Goal: Find specific page/section: Find specific page/section

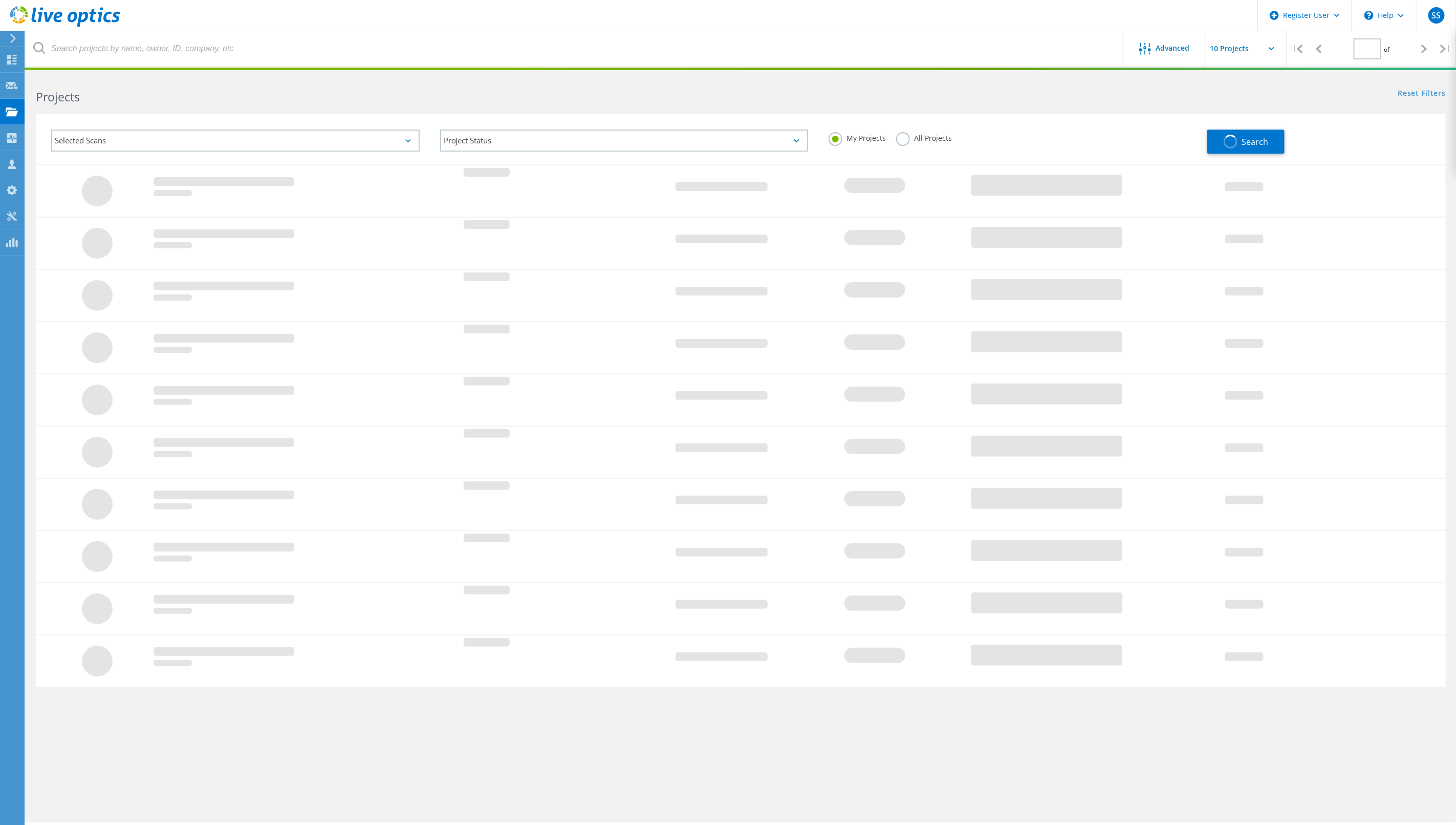
type input "1"
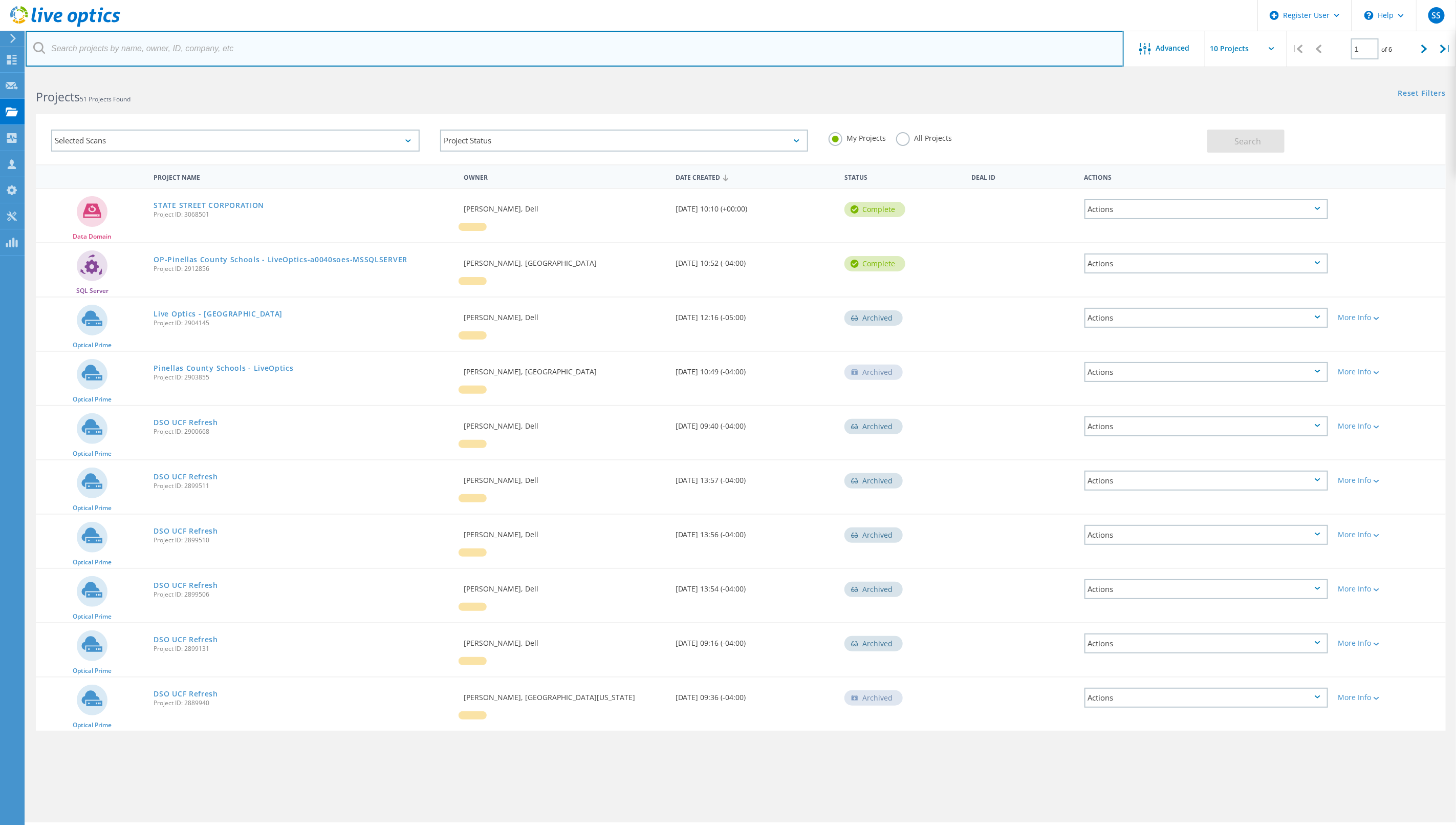
click at [65, 48] on input "text" at bounding box center [575, 48] width 1098 height 36
paste input "3078326"
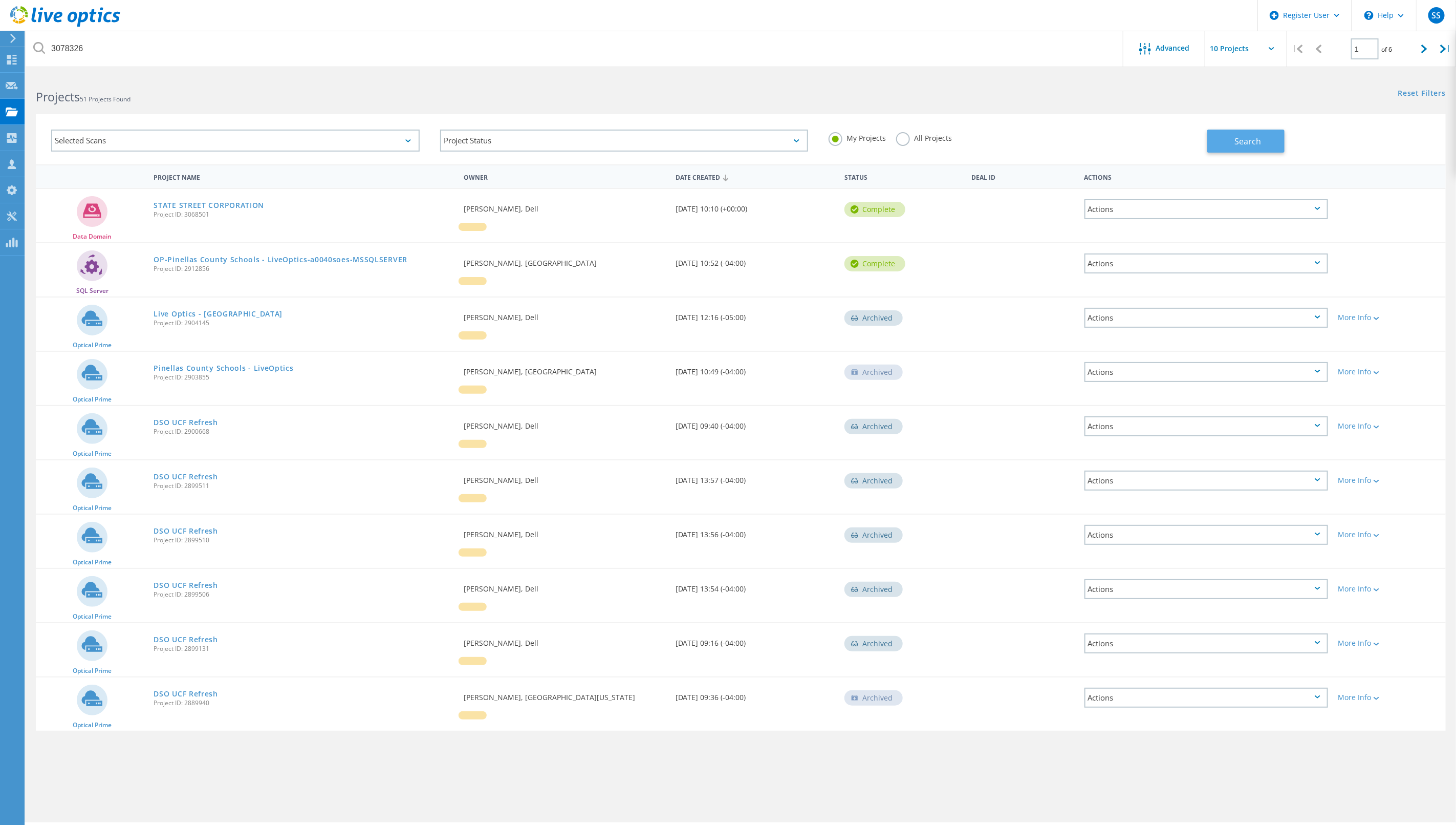
click at [1238, 136] on span "Search" at bounding box center [1248, 141] width 27 height 11
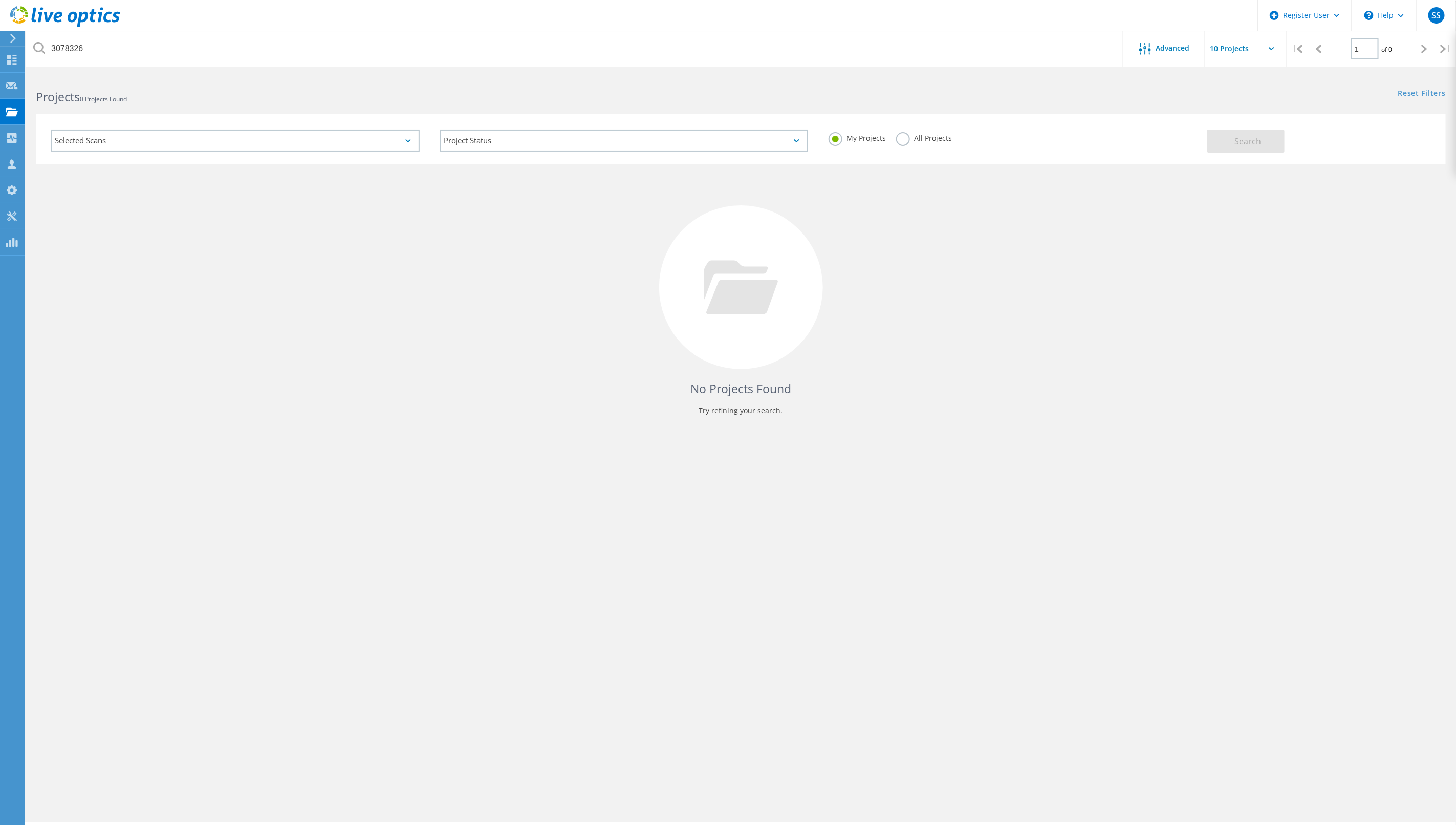
click at [896, 139] on label "All Projects" at bounding box center [924, 137] width 55 height 10
click at [0, 0] on input "All Projects" at bounding box center [0, 0] width 0 height 0
click at [1247, 146] on span "Search" at bounding box center [1248, 141] width 27 height 11
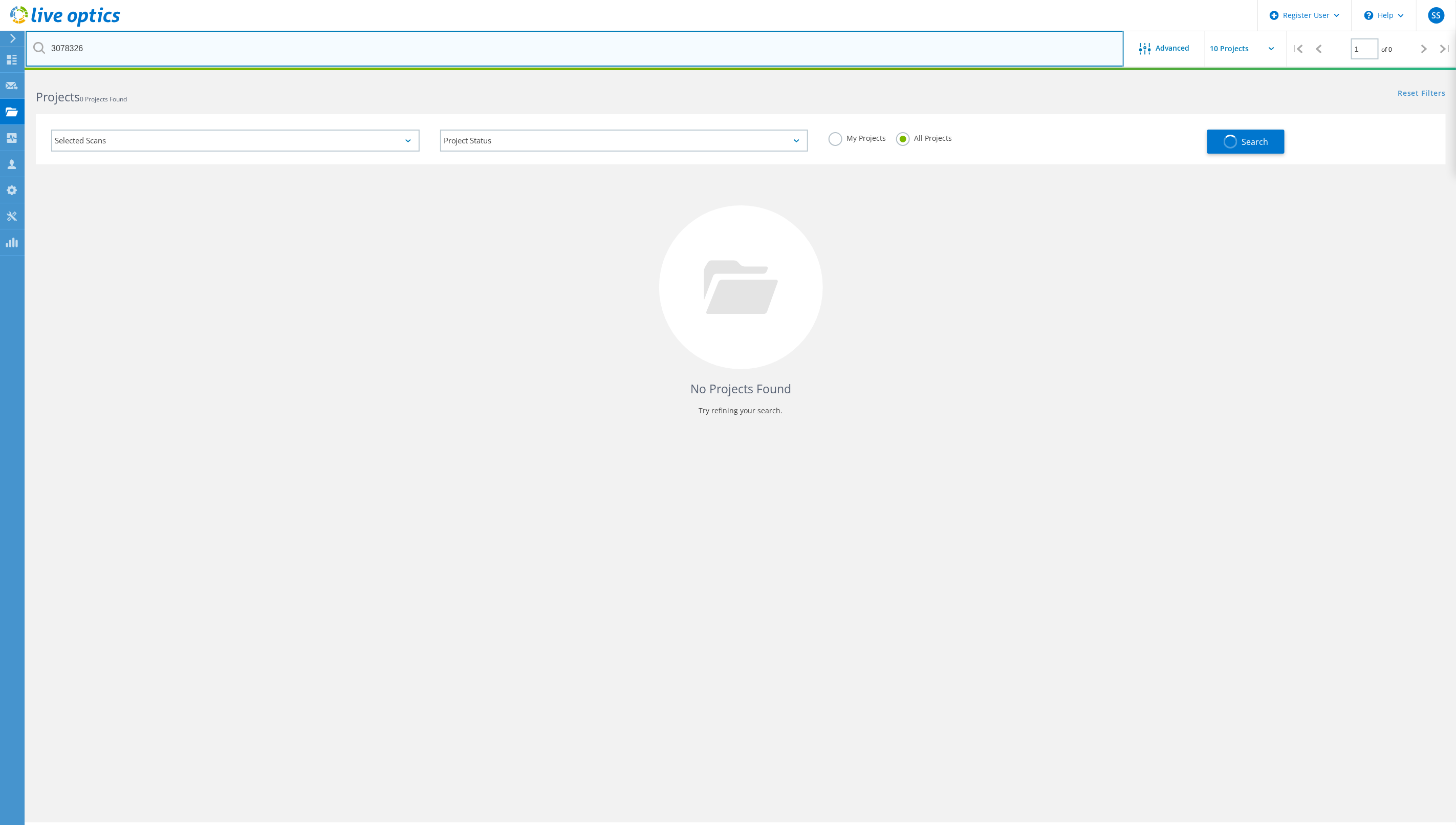
click at [188, 46] on input "3078326" at bounding box center [575, 48] width 1098 height 36
click at [50, 53] on input "3078326" at bounding box center [575, 48] width 1098 height 36
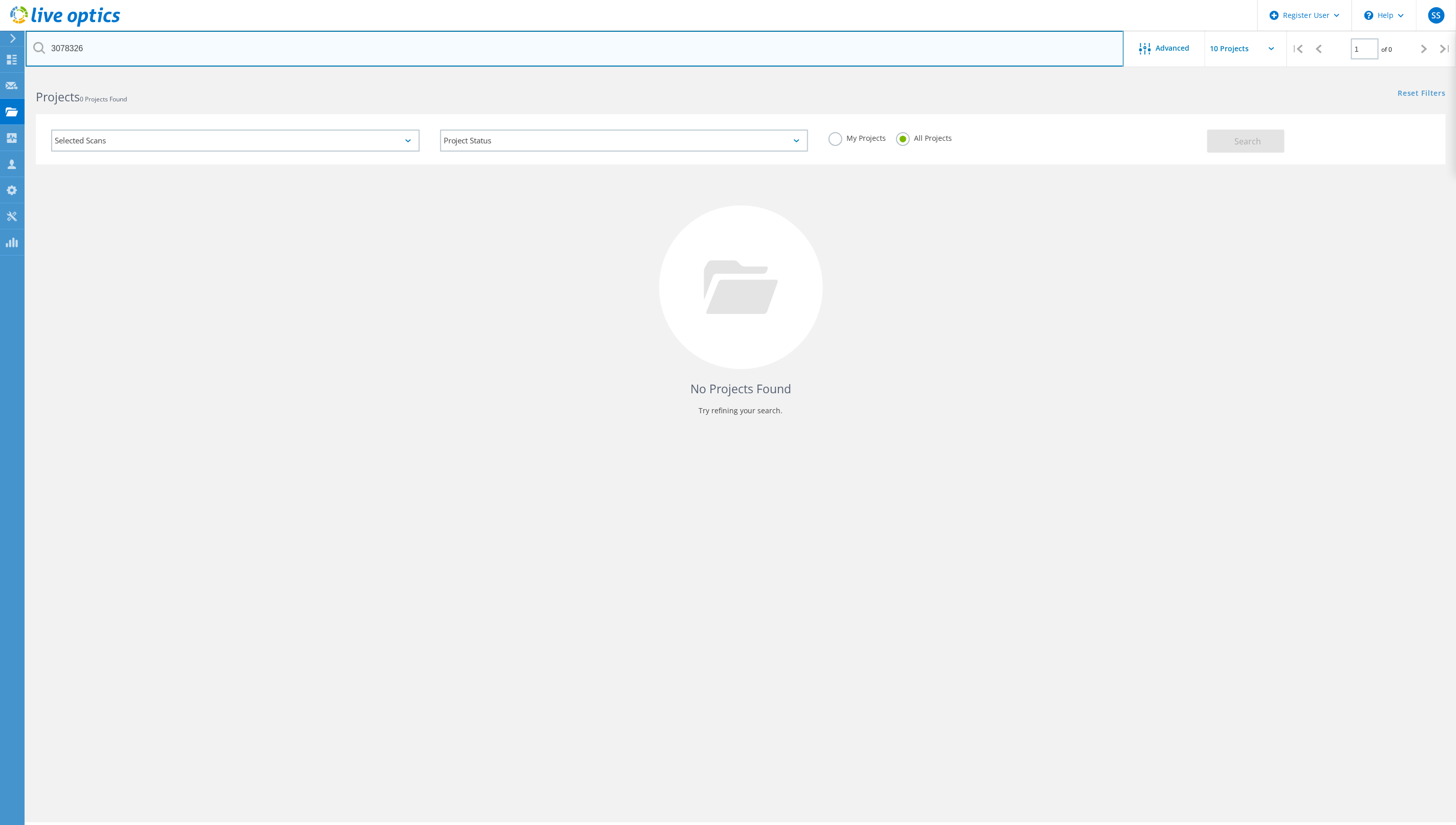
click at [186, 51] on input "3078326" at bounding box center [575, 48] width 1098 height 36
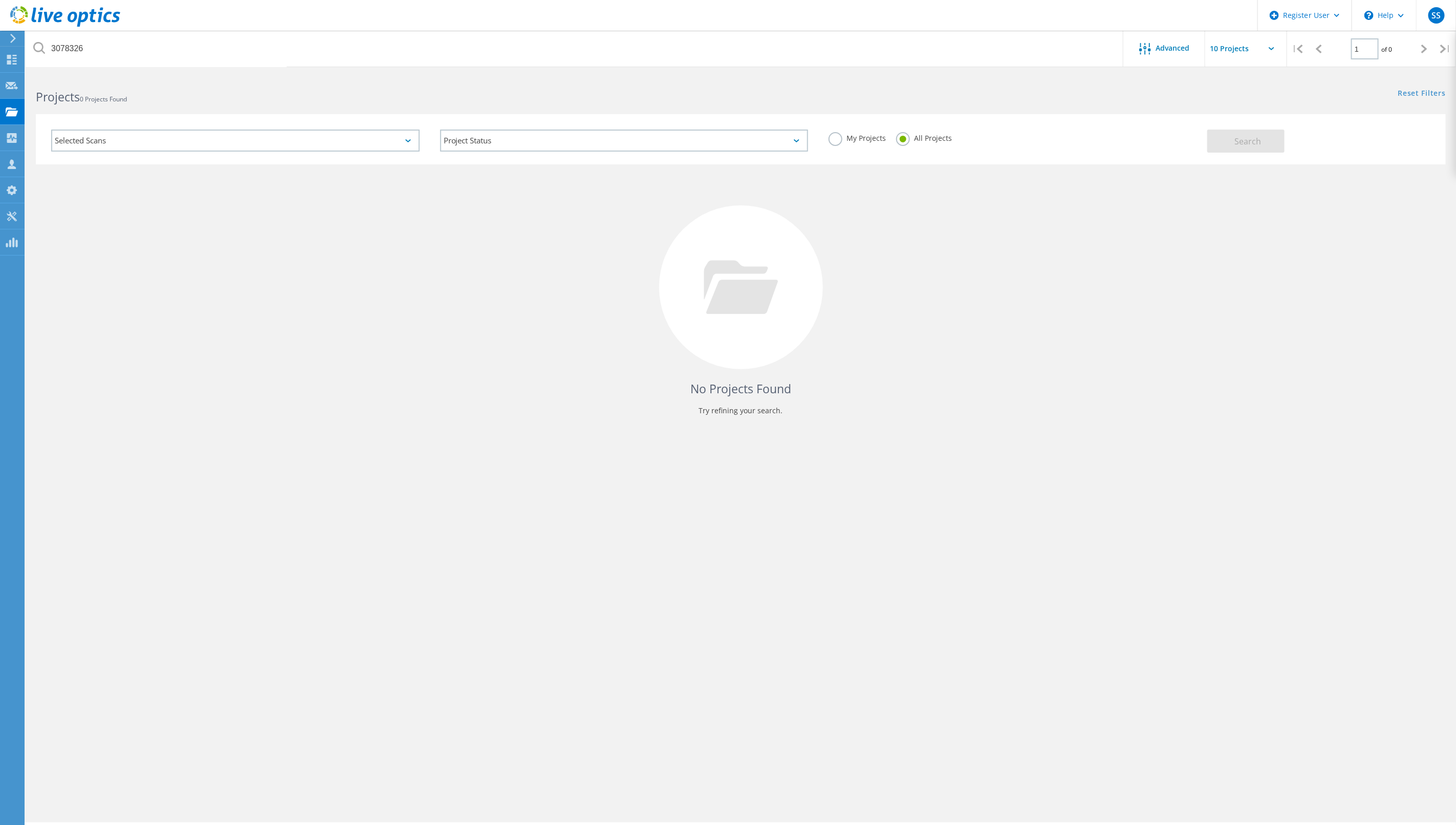
click at [618, 80] on div "Projects 0 Projects Found" at bounding box center [383, 87] width 715 height 27
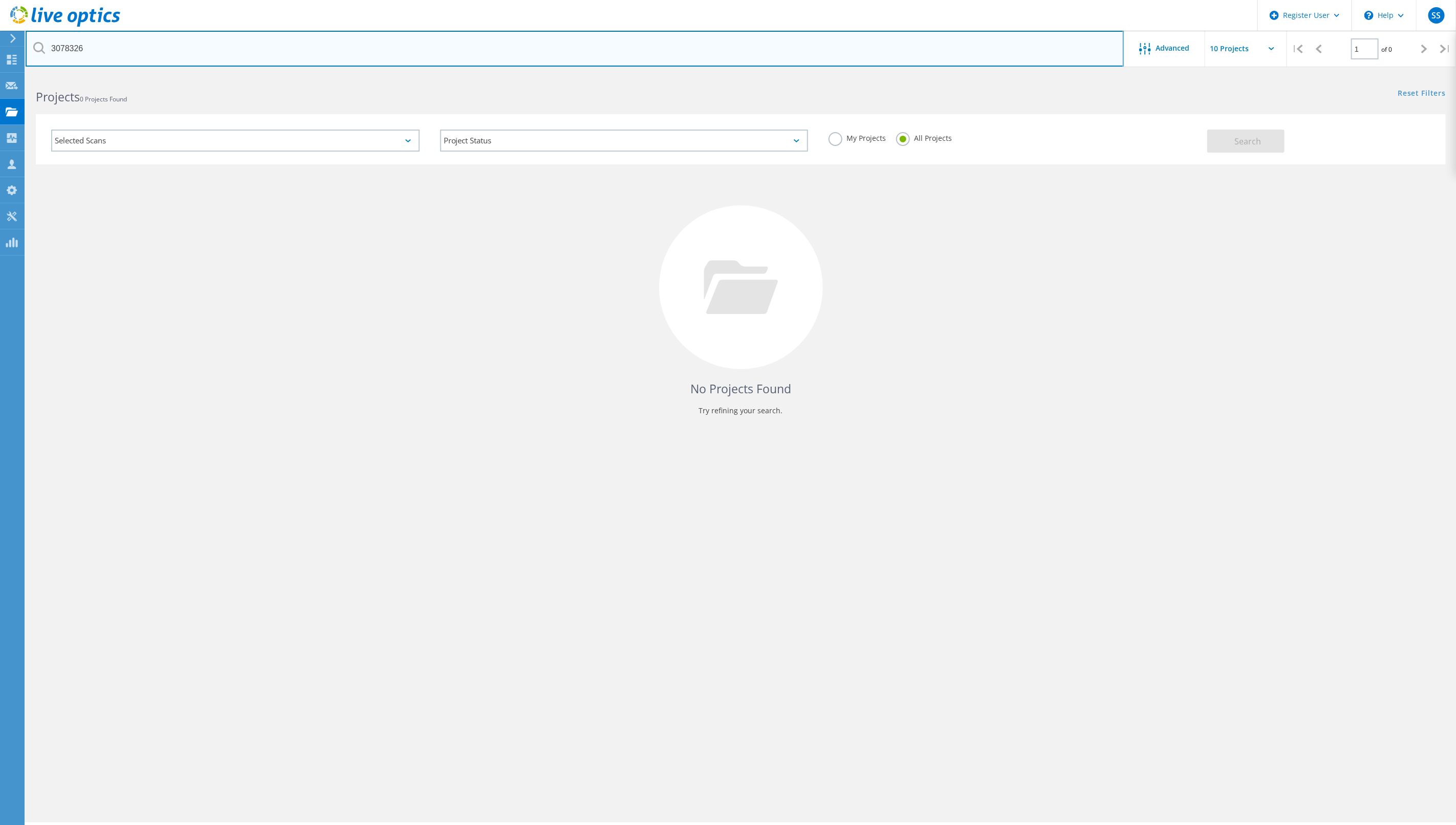
click at [216, 53] on input "3078326" at bounding box center [575, 48] width 1098 height 36
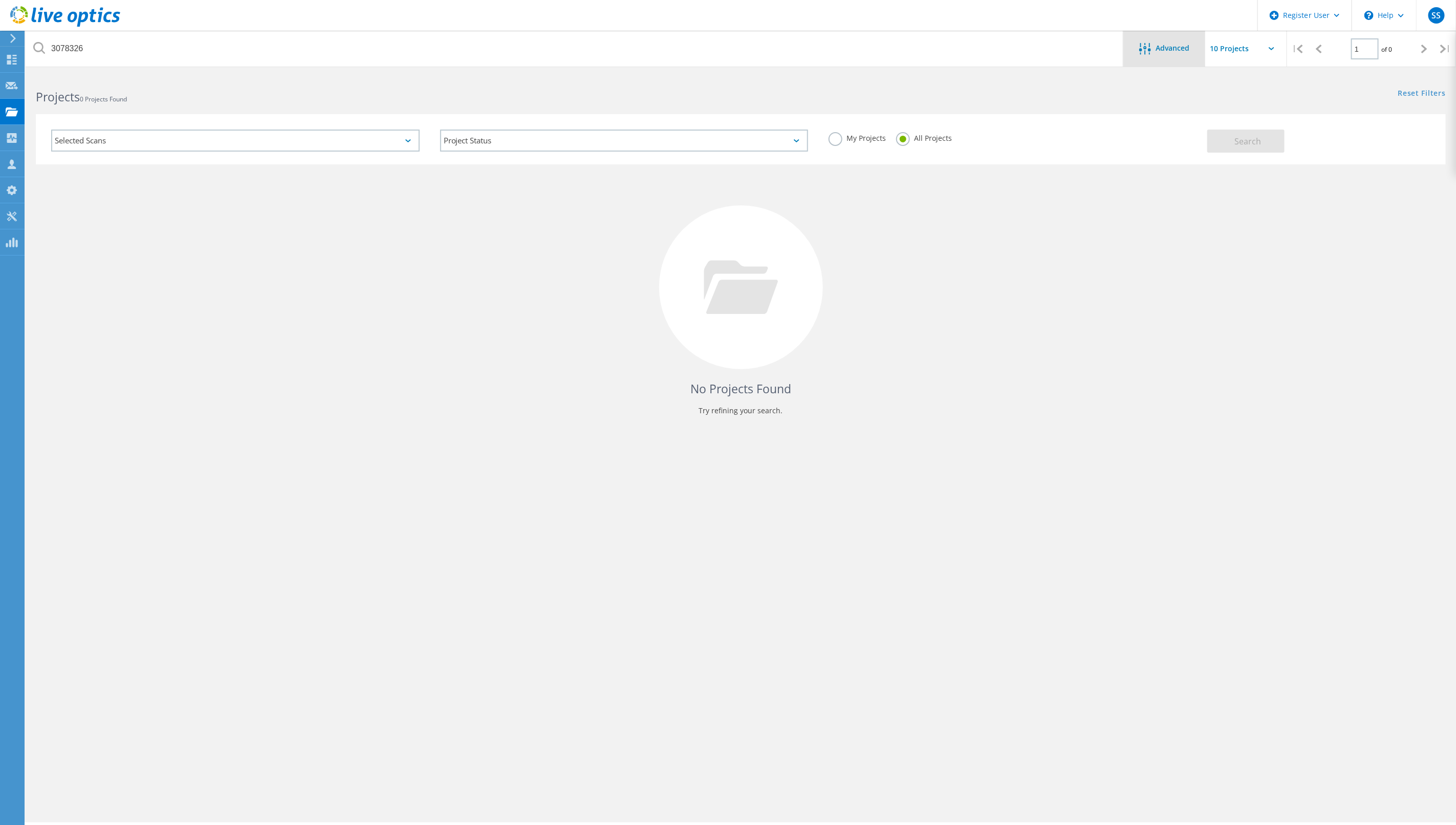
click at [1146, 49] on icon at bounding box center [1145, 49] width 12 height 12
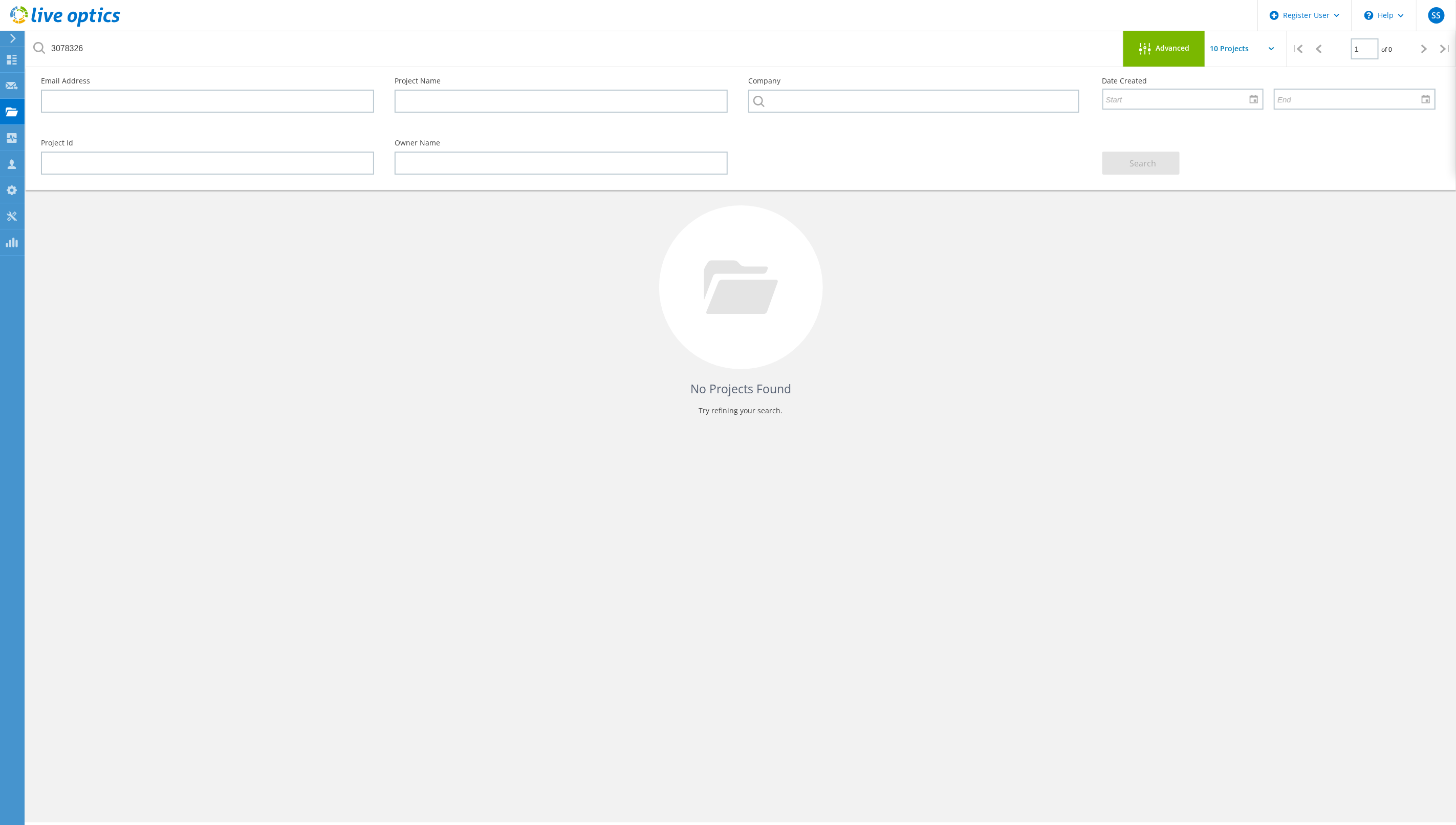
click at [1169, 44] on span "Advanced" at bounding box center [1173, 48] width 34 height 7
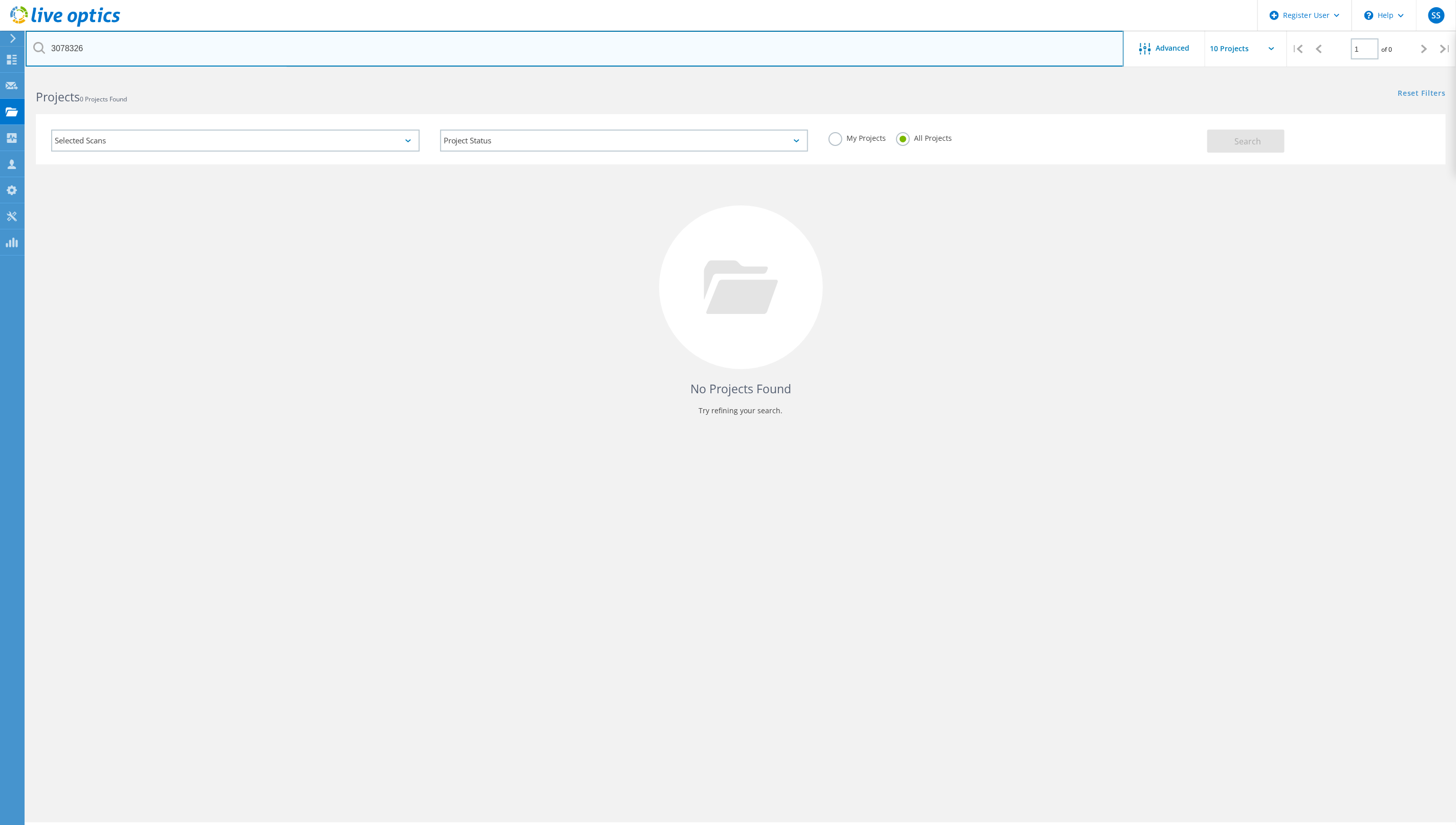
click at [288, 61] on input "3078326" at bounding box center [575, 48] width 1098 height 36
type input "3078326"
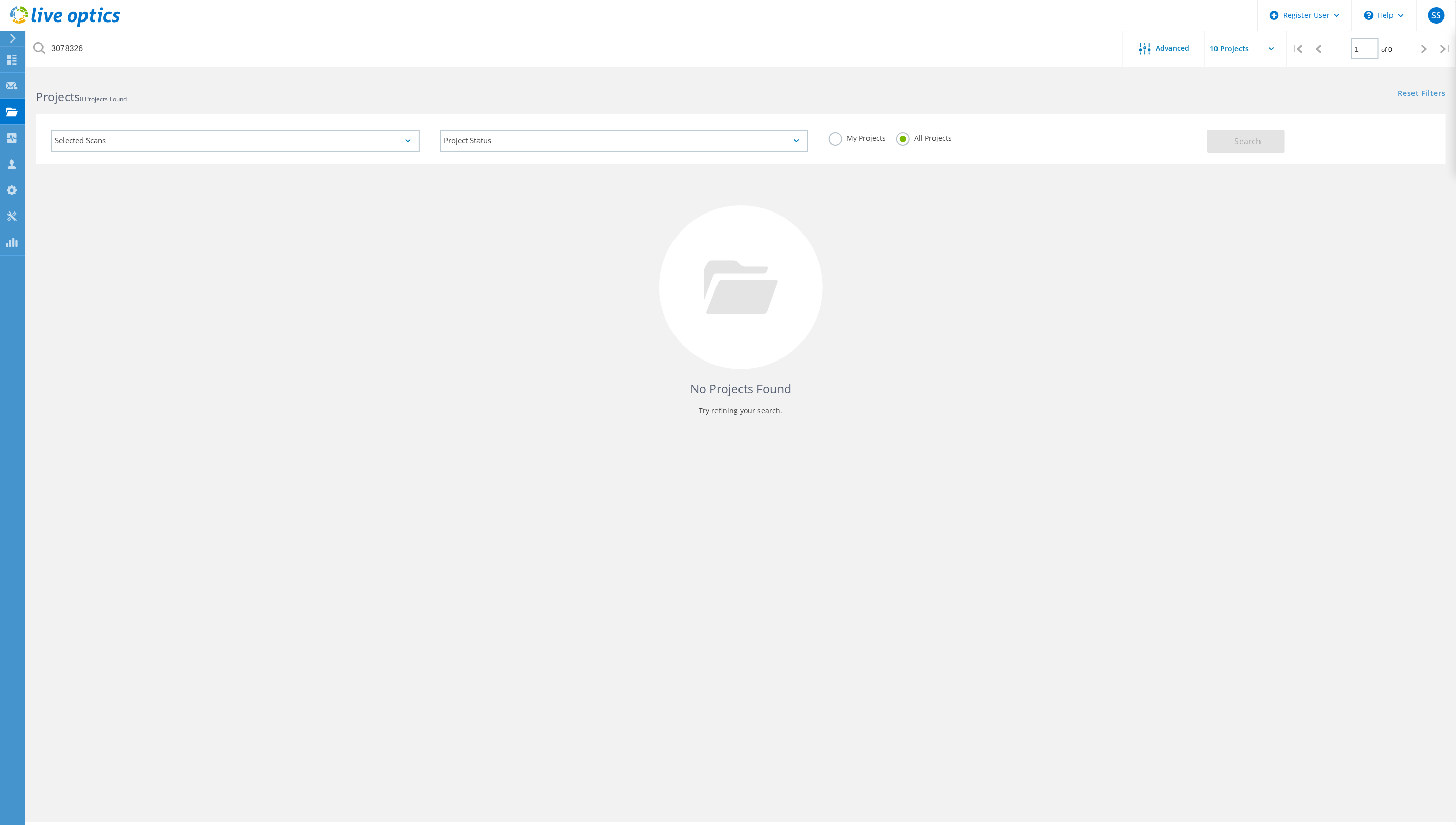
click at [528, 331] on div "No Projects Found Try refining your search." at bounding box center [741, 297] width 1410 height 264
click at [839, 140] on label "My Projects" at bounding box center [857, 137] width 57 height 10
click at [0, 0] on input "My Projects" at bounding box center [0, 0] width 0 height 0
click at [903, 140] on label "All Projects" at bounding box center [924, 137] width 55 height 10
click at [0, 0] on input "All Projects" at bounding box center [0, 0] width 0 height 0
